Goal: Information Seeking & Learning: Learn about a topic

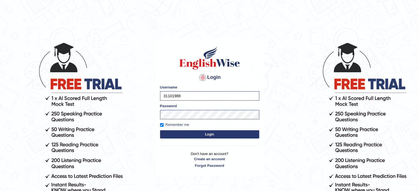
click at [191, 135] on button "Login" at bounding box center [209, 135] width 99 height 8
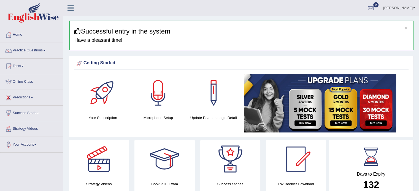
click at [29, 82] on link "Online Class" at bounding box center [31, 81] width 63 height 14
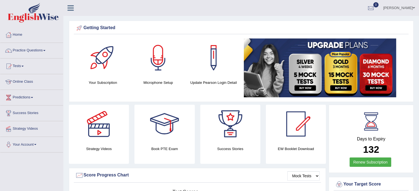
click at [25, 81] on link "Online Class" at bounding box center [31, 81] width 63 height 14
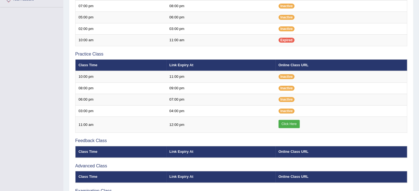
scroll to position [146, 0]
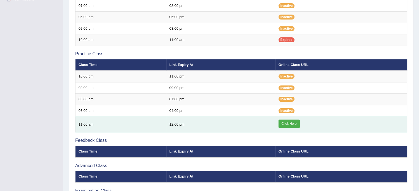
click at [287, 121] on link "Click Here" at bounding box center [289, 124] width 21 height 8
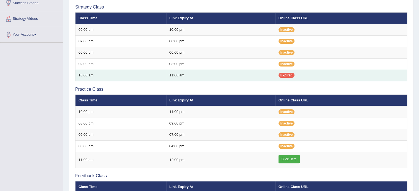
scroll to position [105, 0]
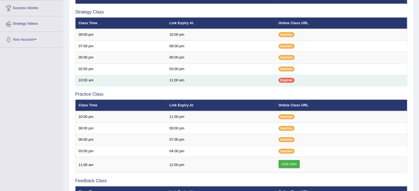
click at [290, 79] on span "Expired" at bounding box center [287, 80] width 16 height 5
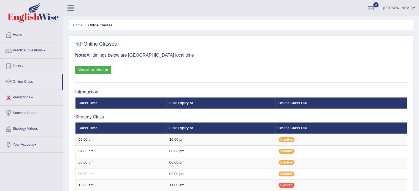
click at [35, 50] on link "Practice Questions" at bounding box center [31, 50] width 63 height 14
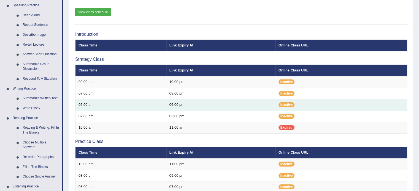
scroll to position [57, 0]
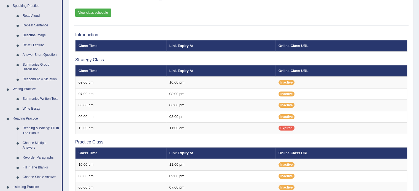
click at [103, 14] on link "View class schedule" at bounding box center [93, 13] width 36 height 8
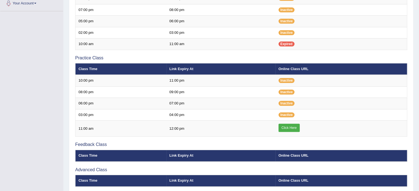
scroll to position [142, 0]
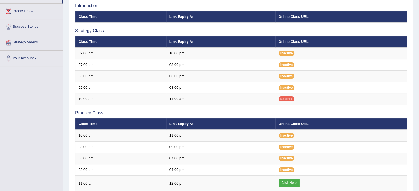
click at [41, 65] on li "Your Account Notifications Microphone Setup Change Password Manage Subscription…" at bounding box center [31, 59] width 63 height 16
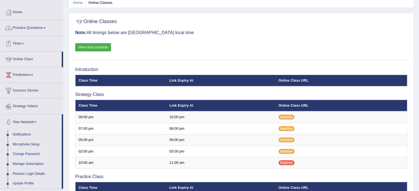
scroll to position [22, 0]
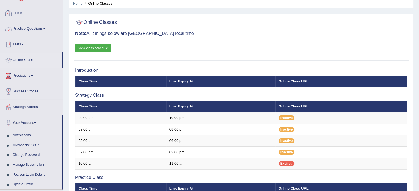
click at [40, 27] on link "Practice Questions" at bounding box center [31, 28] width 63 height 14
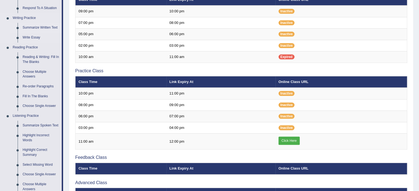
scroll to position [129, 0]
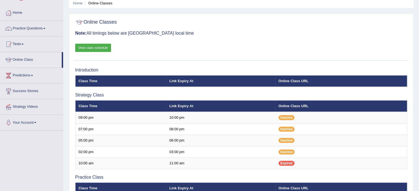
scroll to position [23, 0]
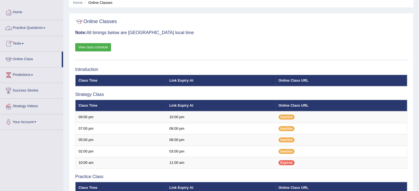
click at [37, 25] on link "Practice Questions" at bounding box center [31, 27] width 63 height 14
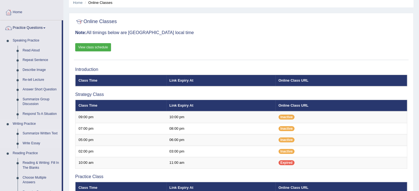
click at [36, 134] on link "Summarize Written Text" at bounding box center [41, 134] width 42 height 10
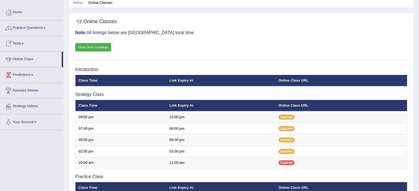
click at [41, 30] on link "Practice Questions" at bounding box center [31, 27] width 63 height 14
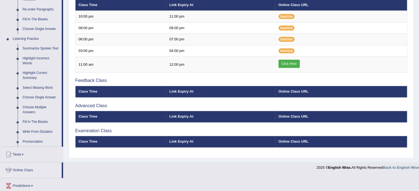
scroll to position [206, 0]
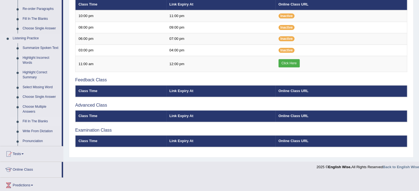
click at [31, 121] on link "Fill In The Blanks" at bounding box center [41, 122] width 42 height 10
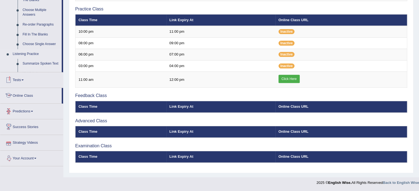
scroll to position [188, 0]
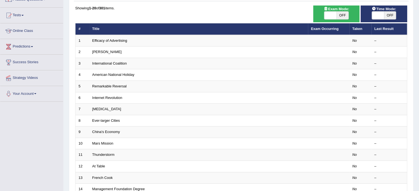
scroll to position [48, 0]
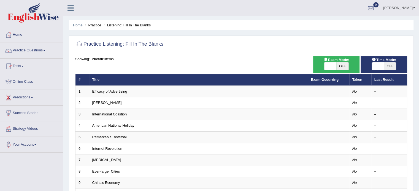
click at [35, 52] on link "Practice Questions" at bounding box center [31, 50] width 63 height 14
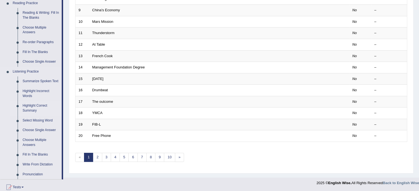
scroll to position [174, 0]
click at [31, 155] on link "Fill In The Blanks" at bounding box center [41, 155] width 42 height 10
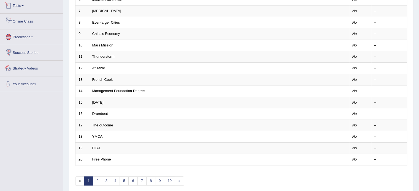
scroll to position [172, 0]
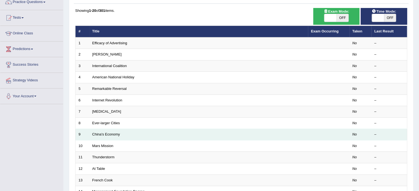
scroll to position [48, 0]
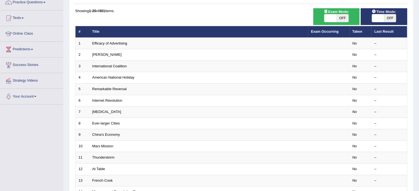
click at [341, 19] on span "OFF" at bounding box center [342, 18] width 12 height 8
checkbox input "true"
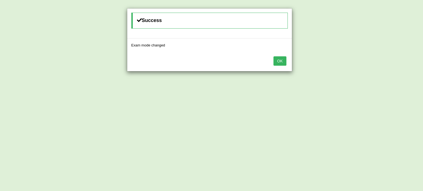
click at [280, 60] on button "OK" at bounding box center [280, 60] width 13 height 9
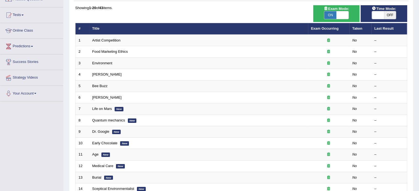
scroll to position [48, 0]
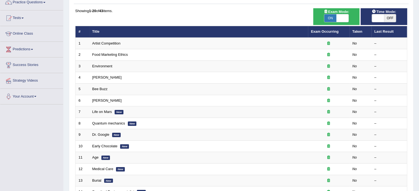
click at [388, 16] on span "OFF" at bounding box center [390, 18] width 12 height 8
checkbox input "true"
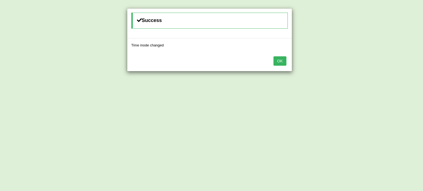
click at [282, 59] on button "OK" at bounding box center [280, 60] width 13 height 9
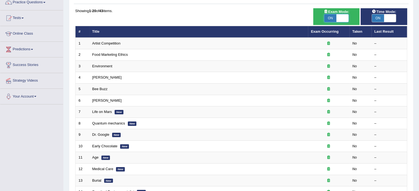
click at [342, 17] on span at bounding box center [342, 18] width 12 height 8
checkbox input "false"
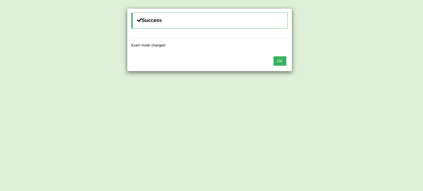
click at [282, 60] on button "OK" at bounding box center [280, 60] width 13 height 9
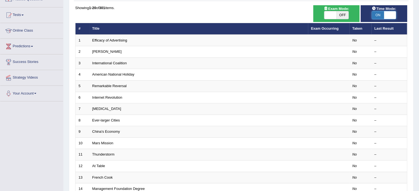
click at [388, 15] on span at bounding box center [390, 15] width 12 height 8
checkbox input "false"
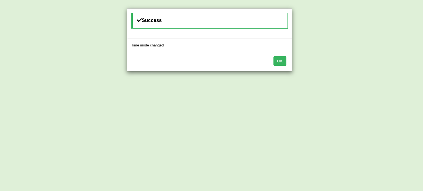
click at [281, 60] on button "OK" at bounding box center [280, 60] width 13 height 9
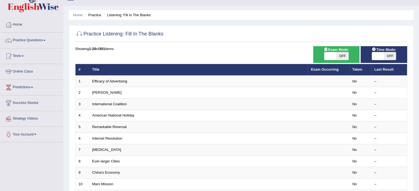
scroll to position [0, 0]
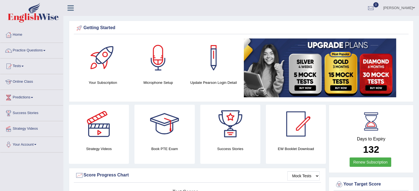
click at [212, 3] on ul "Manpreet Toggle navigation Username: 31101988 Access Type: Online Subscription:…" at bounding box center [294, 8] width 249 height 16
click at [27, 145] on link "Your Account" at bounding box center [31, 144] width 63 height 14
click at [69, 6] on icon at bounding box center [71, 7] width 6 height 7
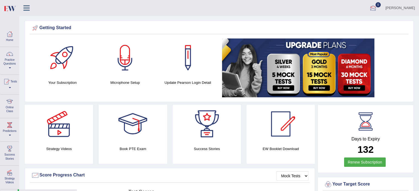
click at [377, 8] on div at bounding box center [373, 8] width 8 height 8
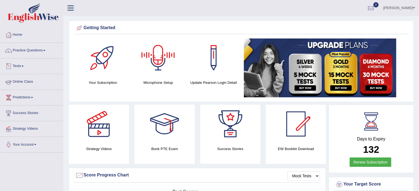
click at [28, 80] on link "Online Class" at bounding box center [31, 81] width 63 height 14
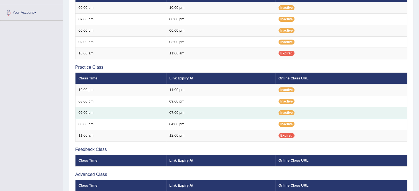
scroll to position [184, 0]
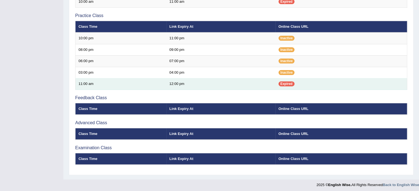
click at [286, 86] on td "Expired" at bounding box center [342, 85] width 132 height 12
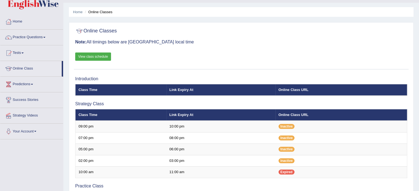
scroll to position [0, 0]
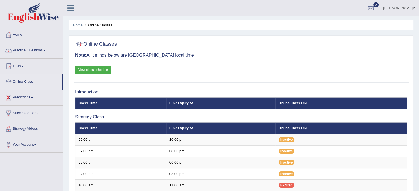
click at [32, 53] on link "Practice Questions" at bounding box center [31, 50] width 63 height 14
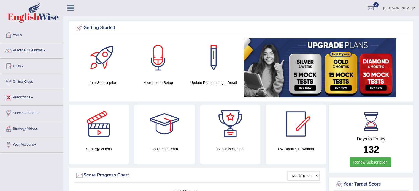
click at [27, 127] on link "Strategy Videos" at bounding box center [31, 129] width 63 height 14
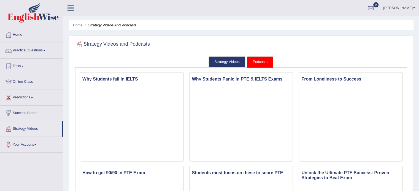
click at [18, 65] on link "Tests" at bounding box center [31, 66] width 63 height 14
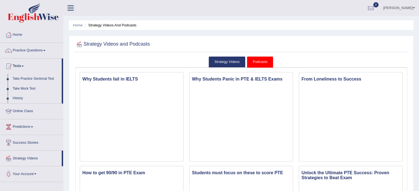
click at [18, 65] on link "Tests" at bounding box center [30, 66] width 61 height 14
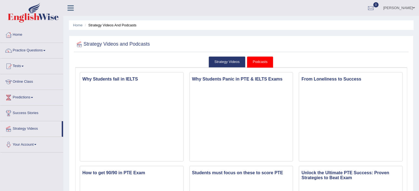
click at [31, 50] on link "Practice Questions" at bounding box center [31, 50] width 63 height 14
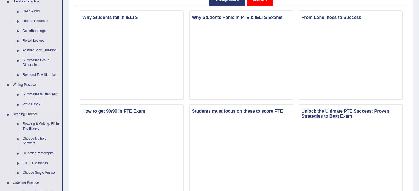
scroll to position [70, 0]
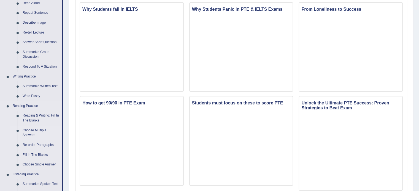
click at [35, 128] on link "Choose Multiple Answers" at bounding box center [41, 133] width 42 height 15
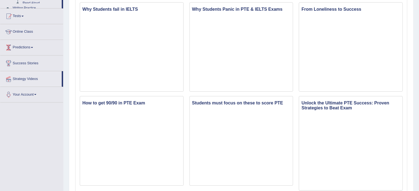
scroll to position [95, 0]
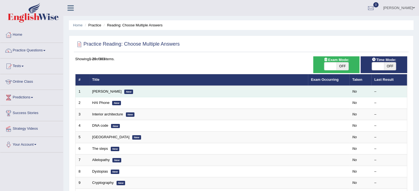
click at [114, 91] on td "Damian Scarf New" at bounding box center [198, 92] width 219 height 12
click at [111, 91] on link "[PERSON_NAME]" at bounding box center [106, 92] width 29 height 4
